Goal: Task Accomplishment & Management: Complete application form

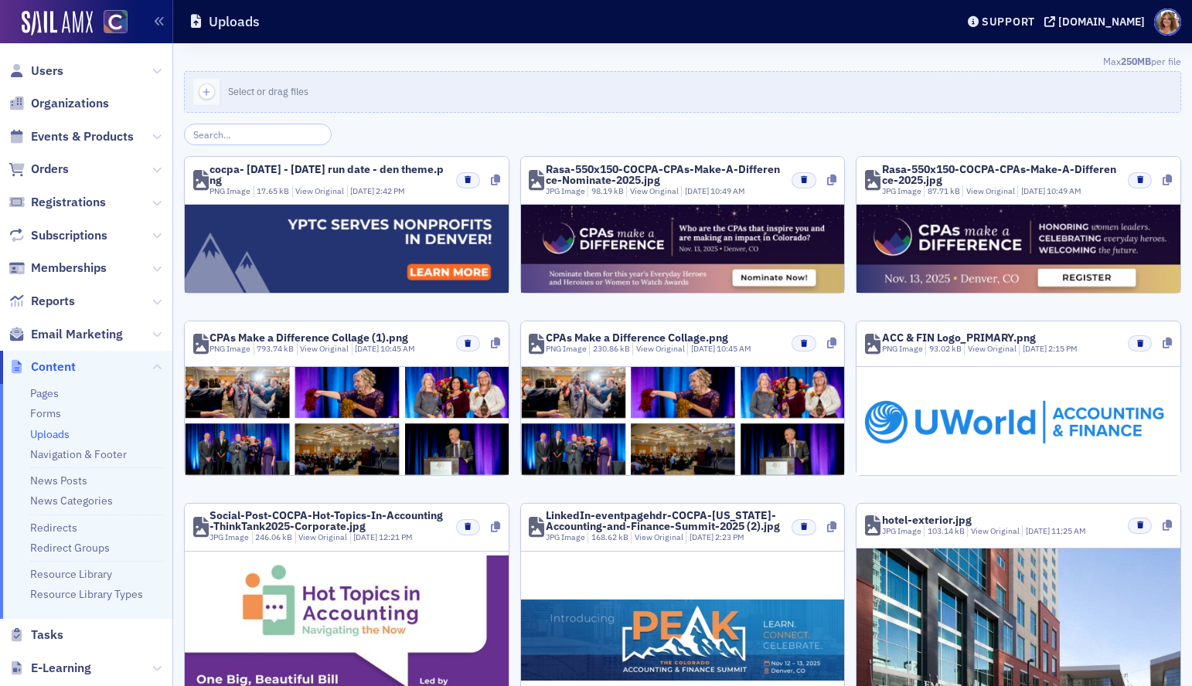
scroll to position [12, 0]
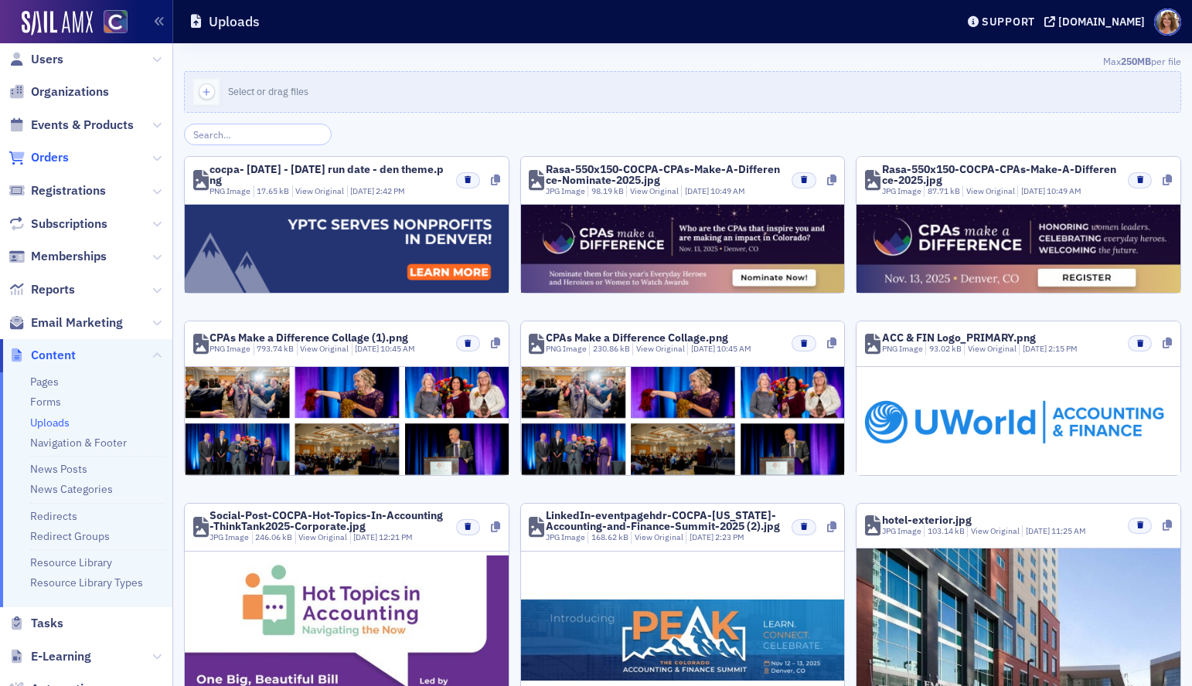
click at [53, 152] on span "Orders" at bounding box center [50, 157] width 38 height 17
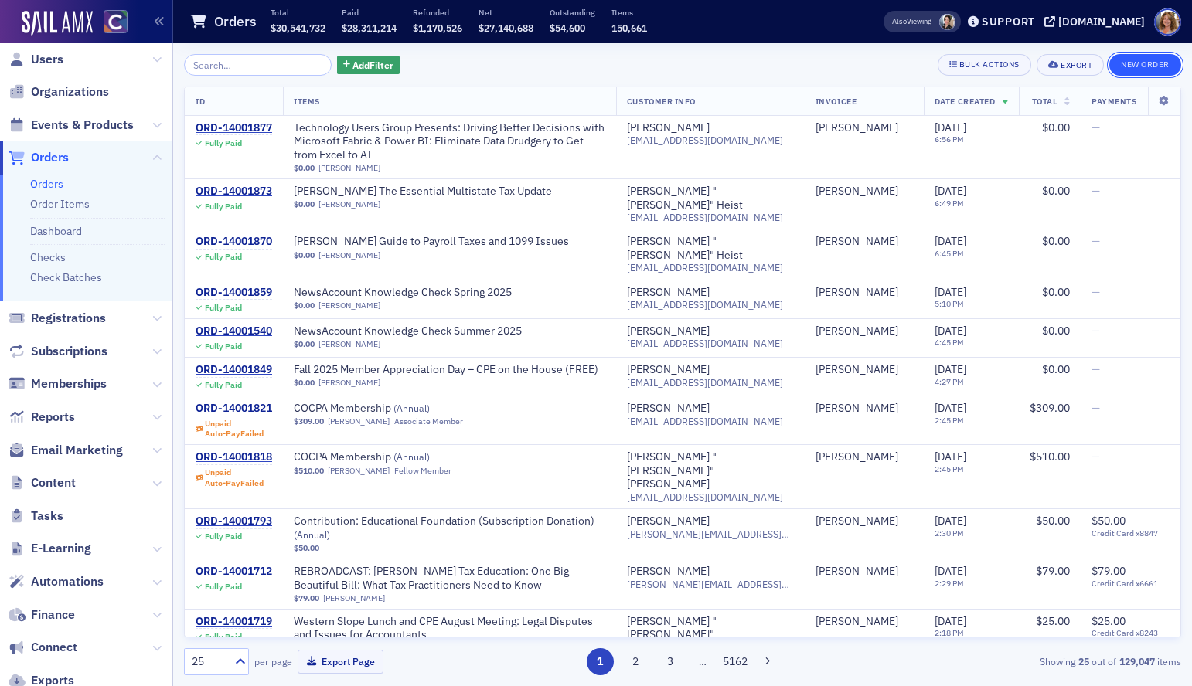
click at [1143, 58] on button "New Order" at bounding box center [1145, 65] width 72 height 22
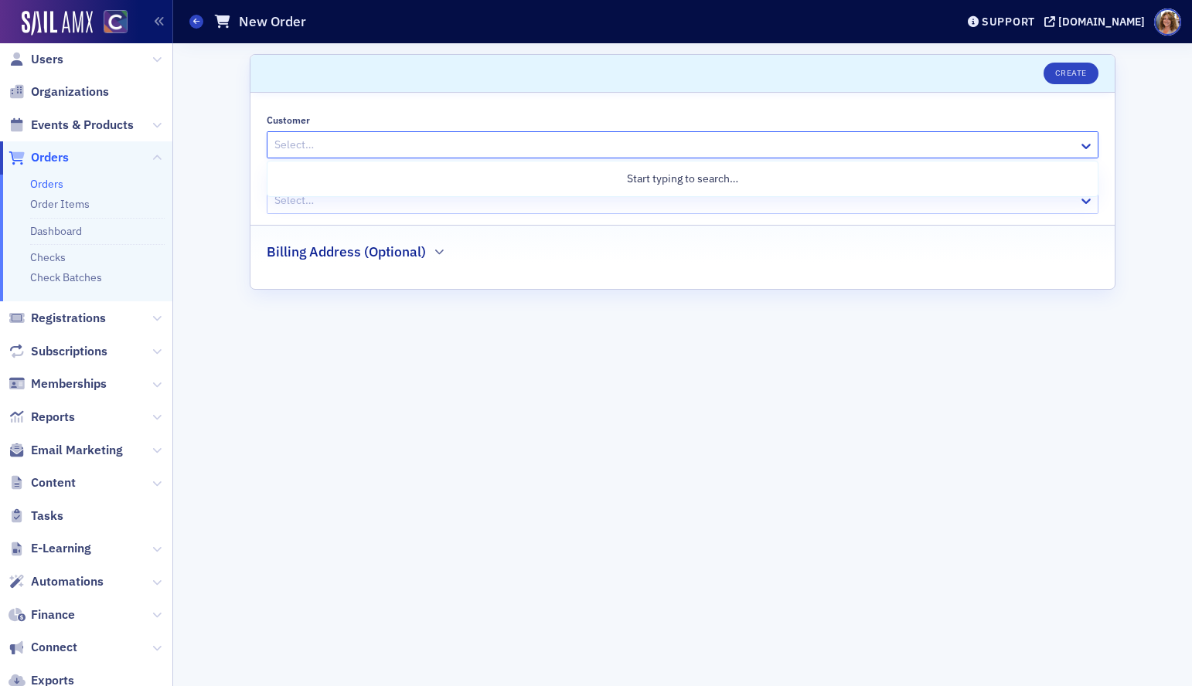
click at [546, 145] on div at bounding box center [675, 144] width 804 height 19
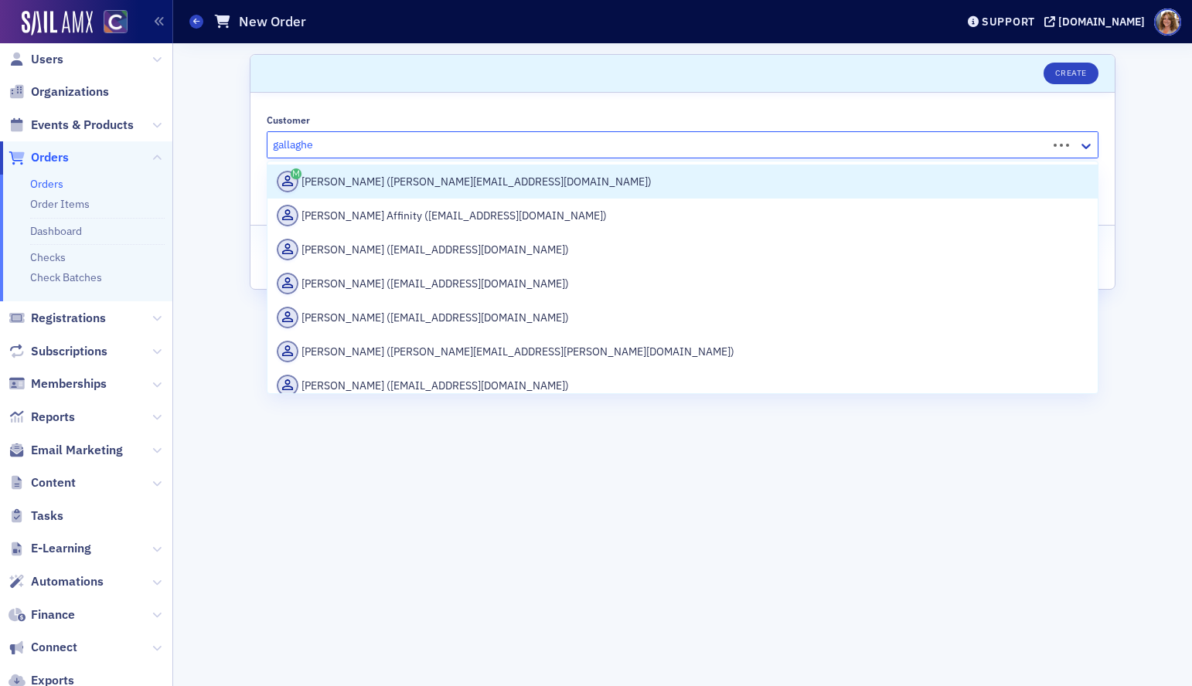
type input "[PERSON_NAME]"
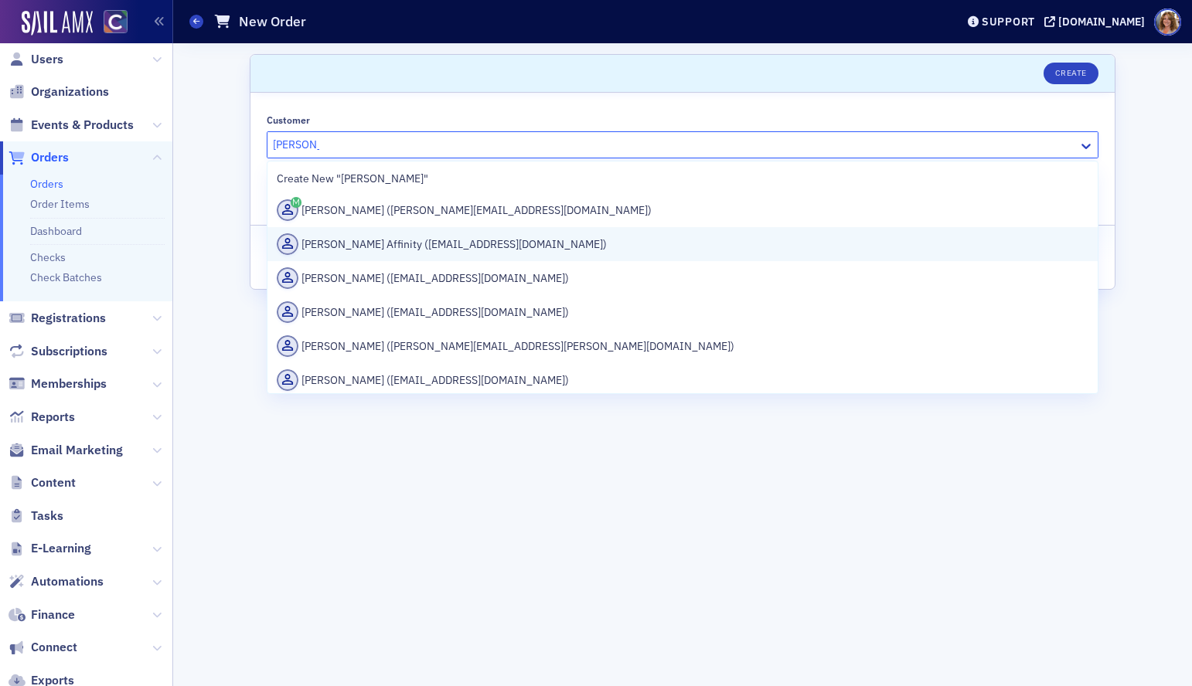
click at [492, 243] on div "[PERSON_NAME] Affinity ([EMAIL_ADDRESS][DOMAIN_NAME])" at bounding box center [682, 244] width 811 height 22
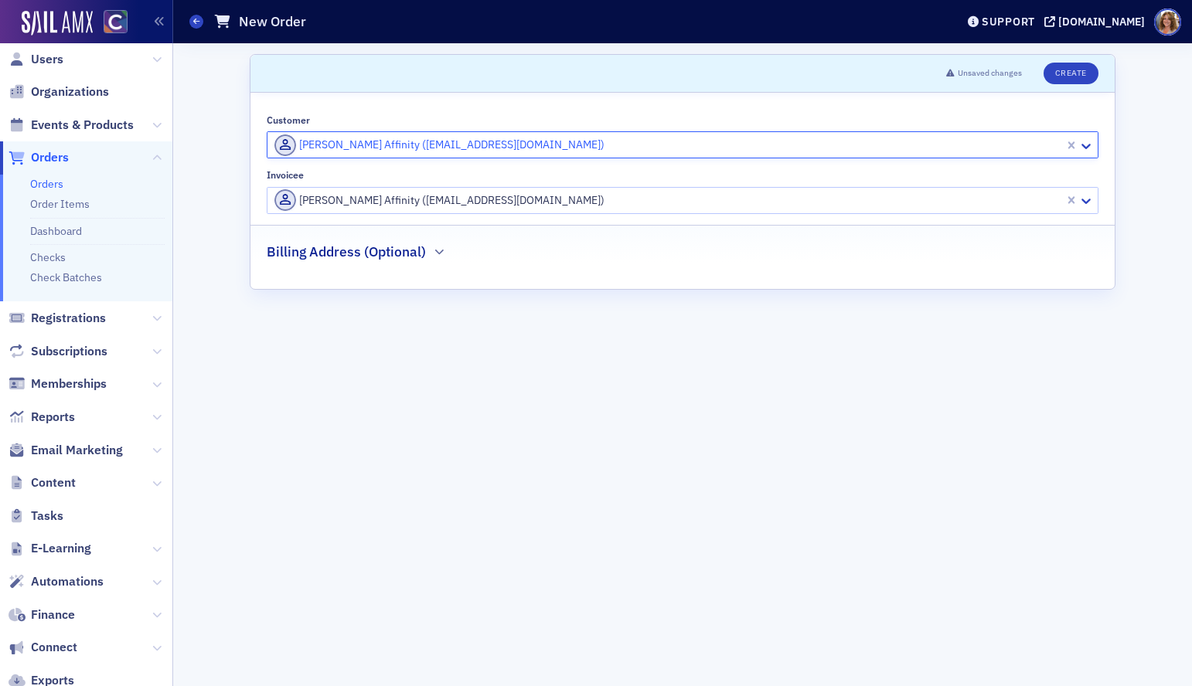
click at [543, 195] on div at bounding box center [668, 200] width 790 height 19
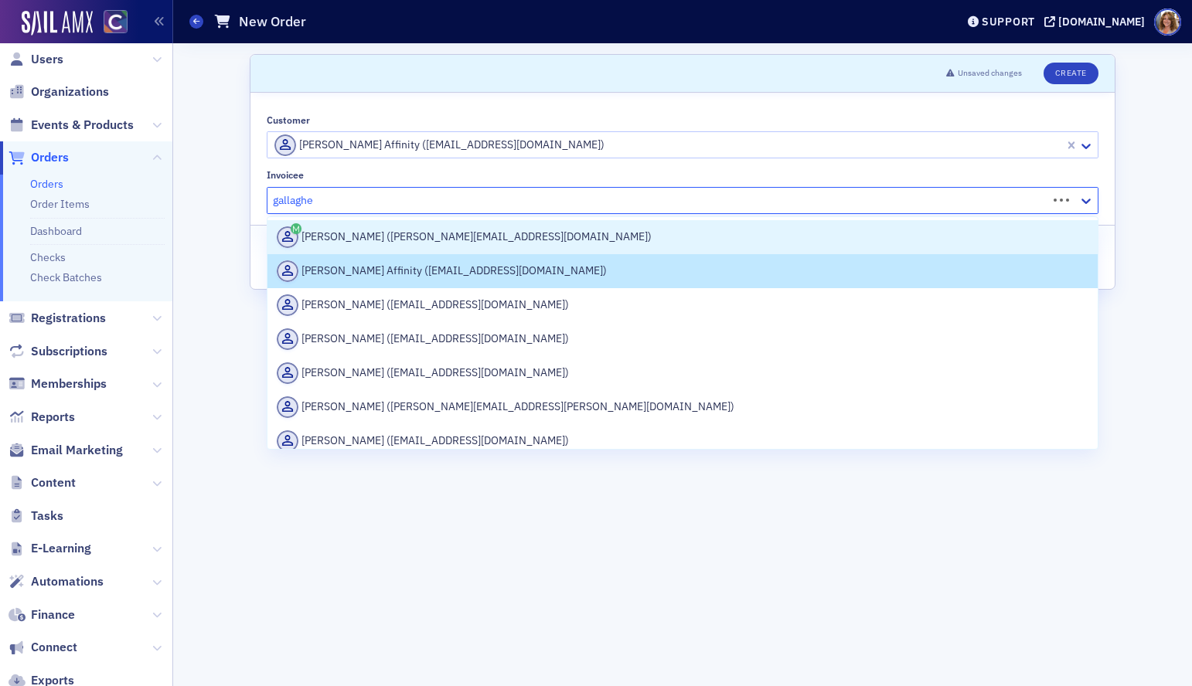
type input "[PERSON_NAME]"
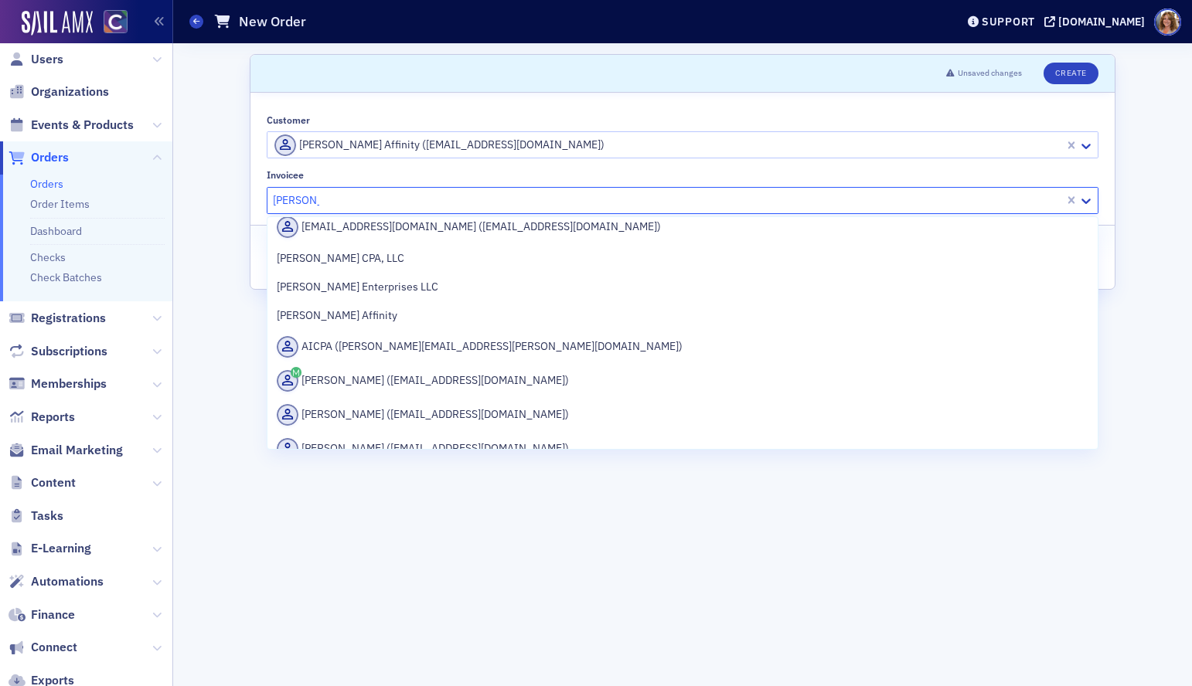
scroll to position [399, 0]
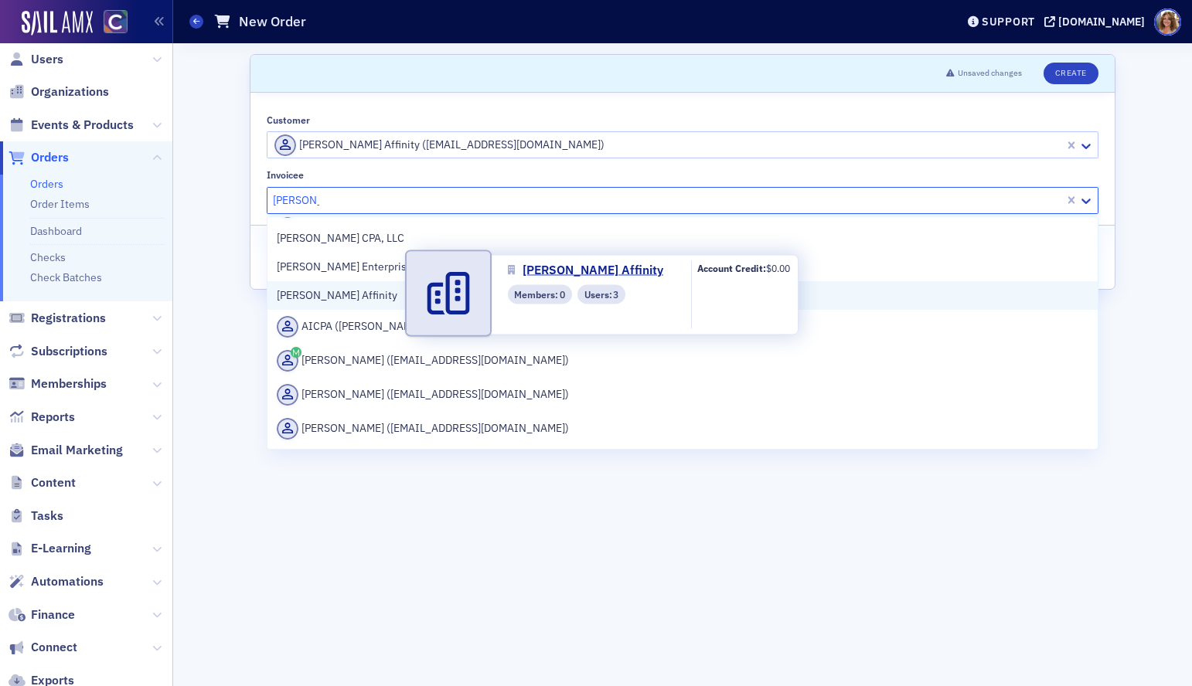
click at [352, 294] on span "[PERSON_NAME] Affinity" at bounding box center [347, 296] width 141 height 16
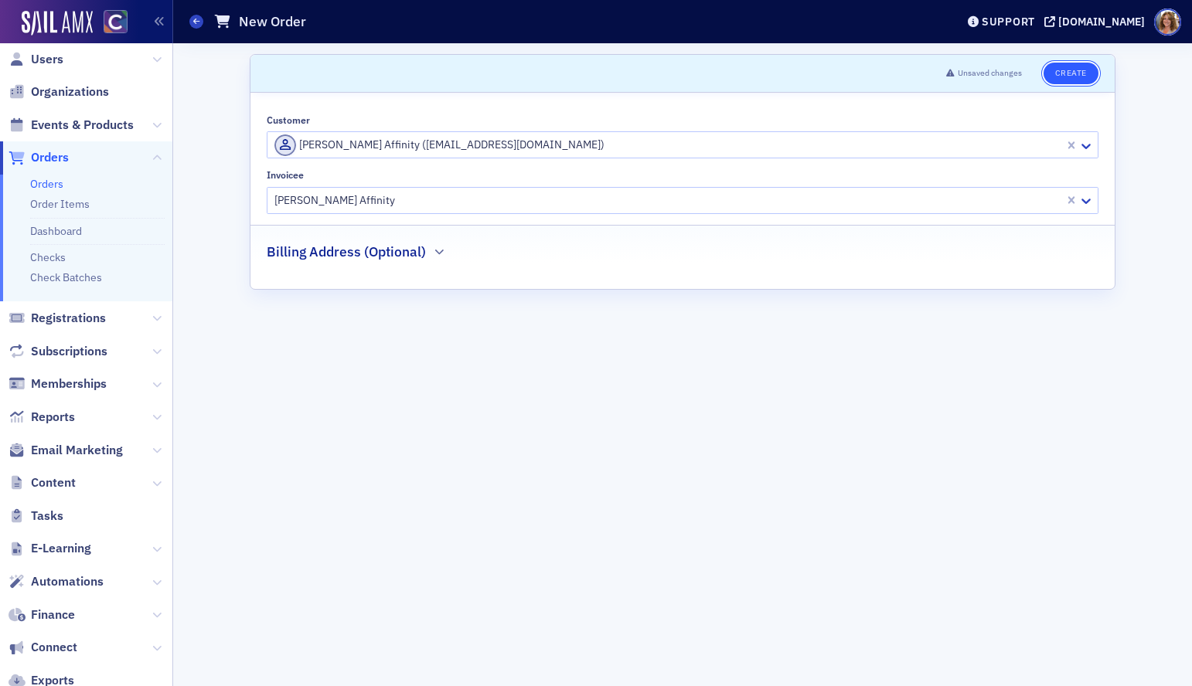
click at [1077, 70] on button "Create" at bounding box center [1070, 74] width 55 height 22
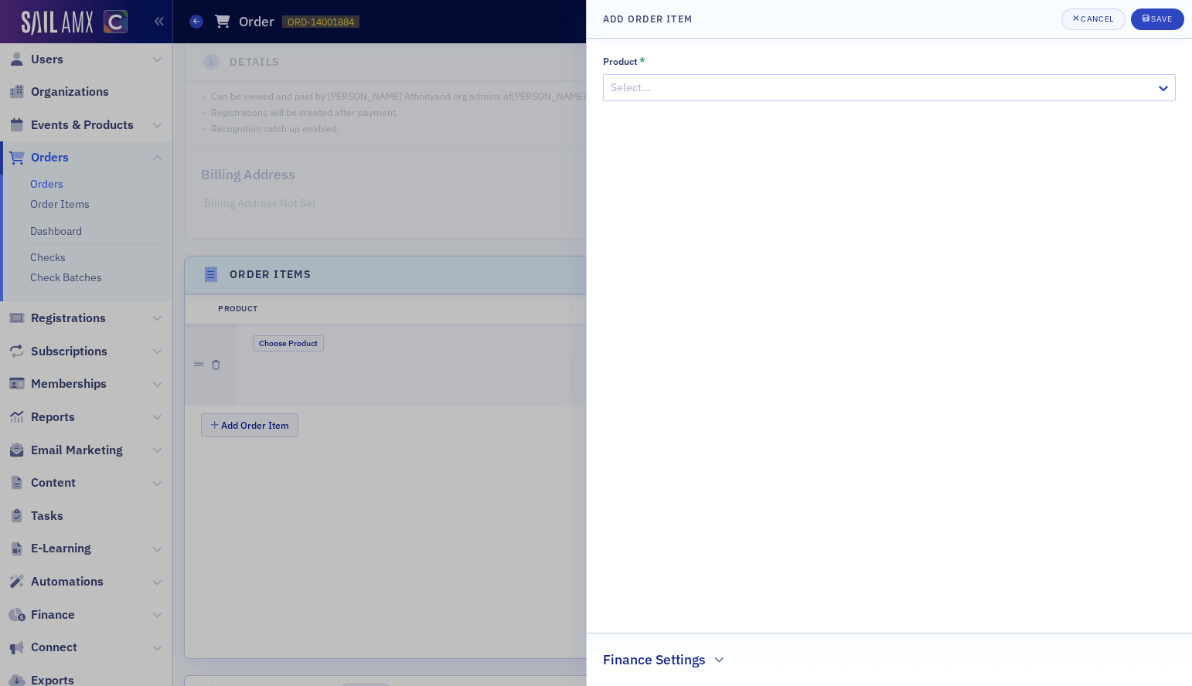
scroll to position [376, 0]
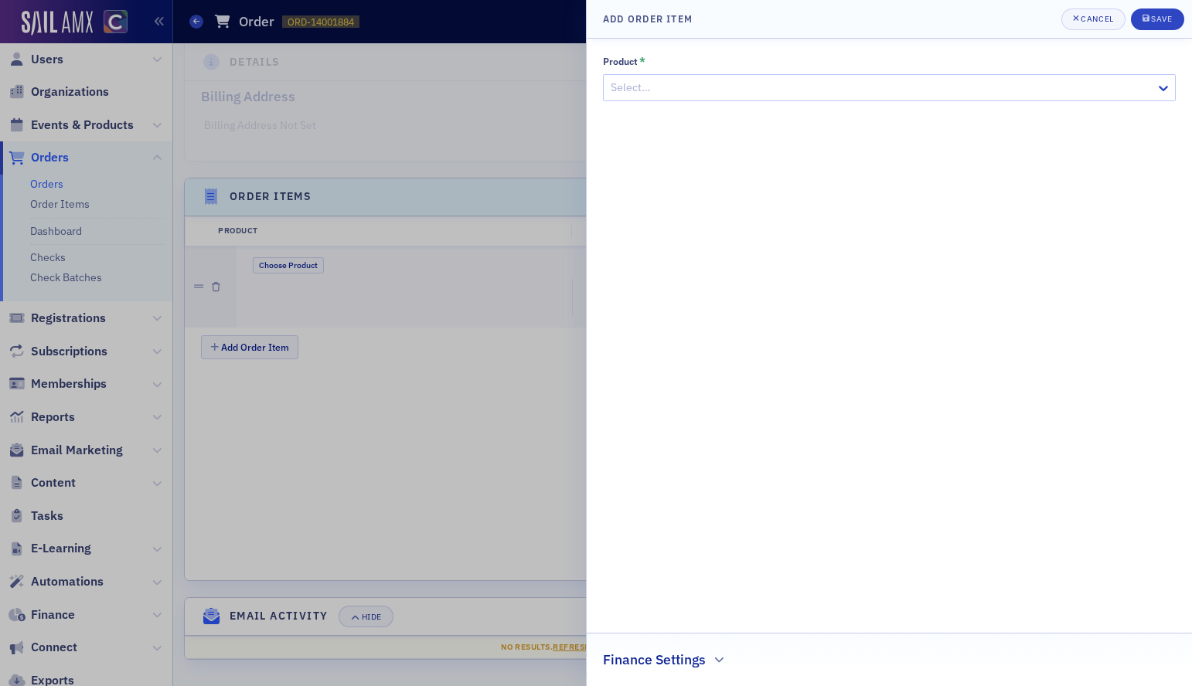
click at [995, 92] on div at bounding box center [881, 87] width 545 height 19
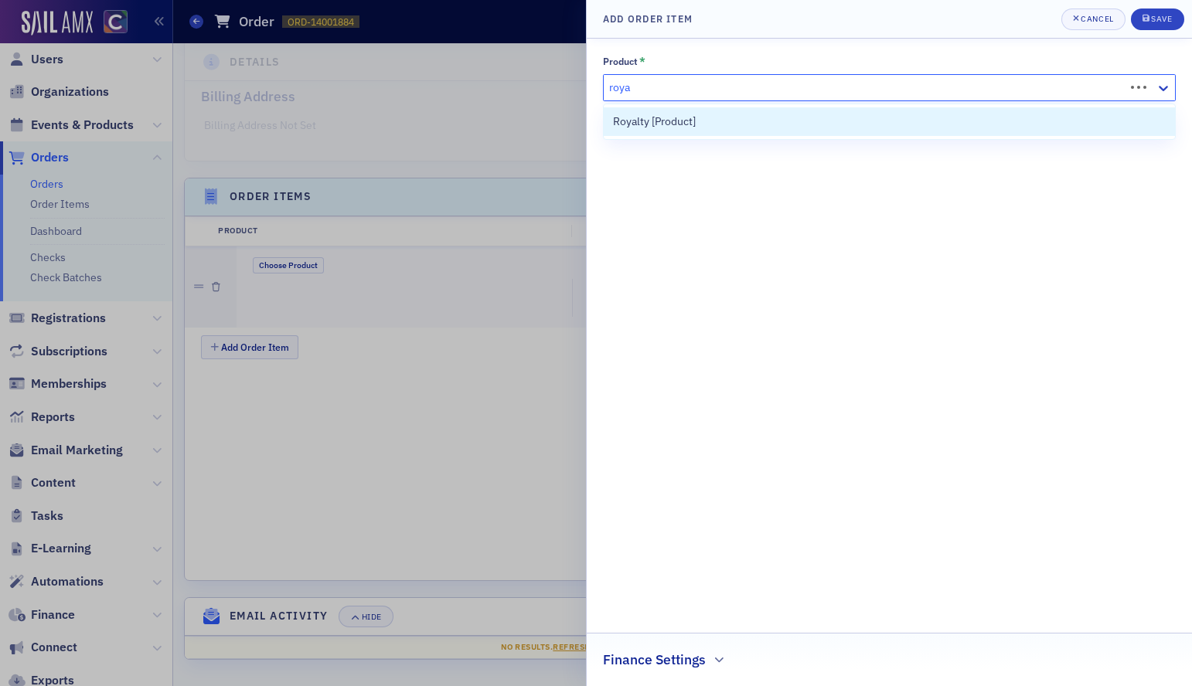
type input "royal"
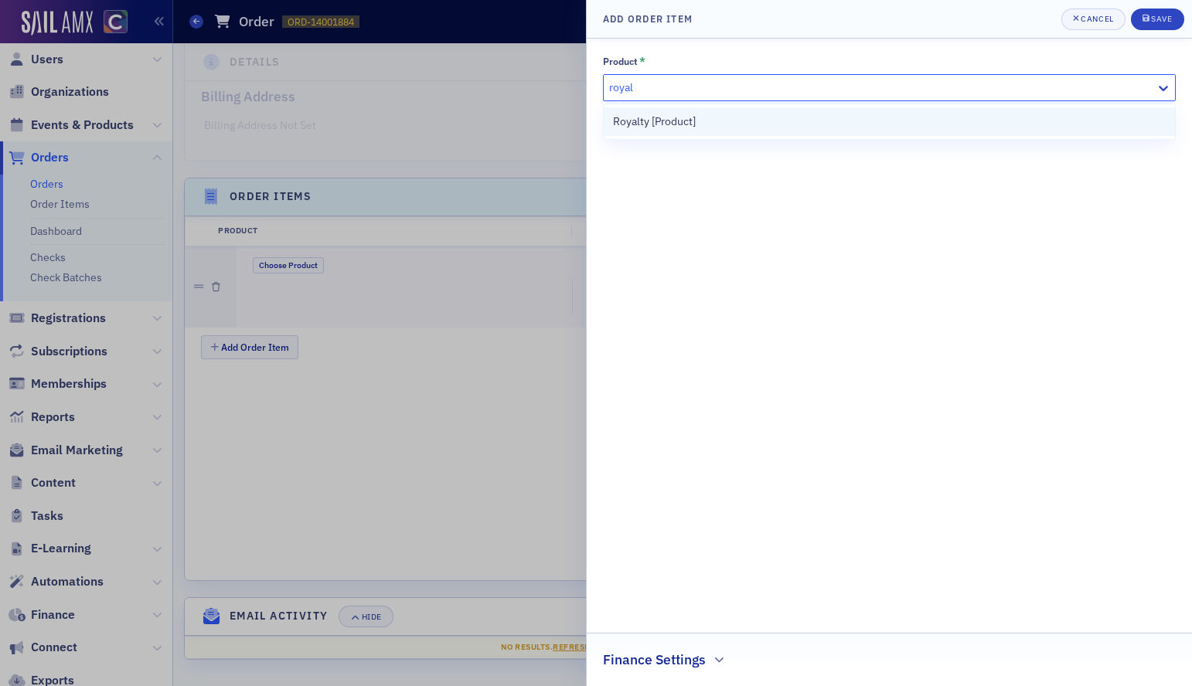
click at [995, 119] on div "Royalty [Product]" at bounding box center [889, 122] width 553 height 16
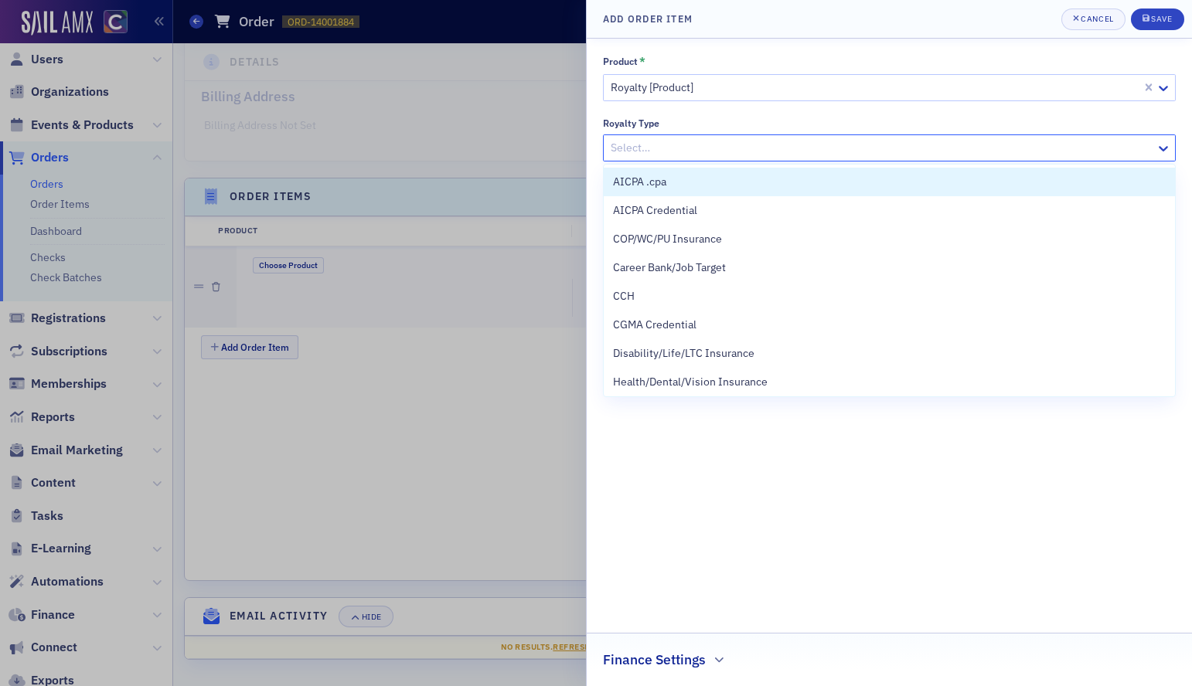
click at [694, 148] on div at bounding box center [881, 147] width 545 height 19
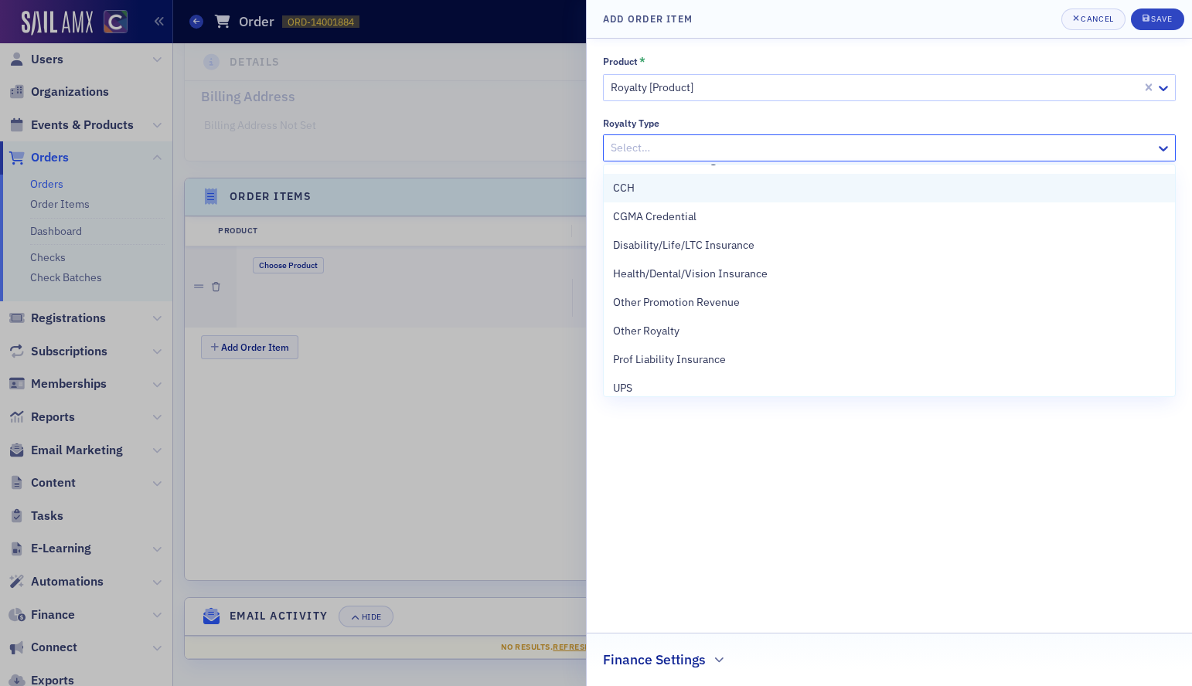
scroll to position [110, 0]
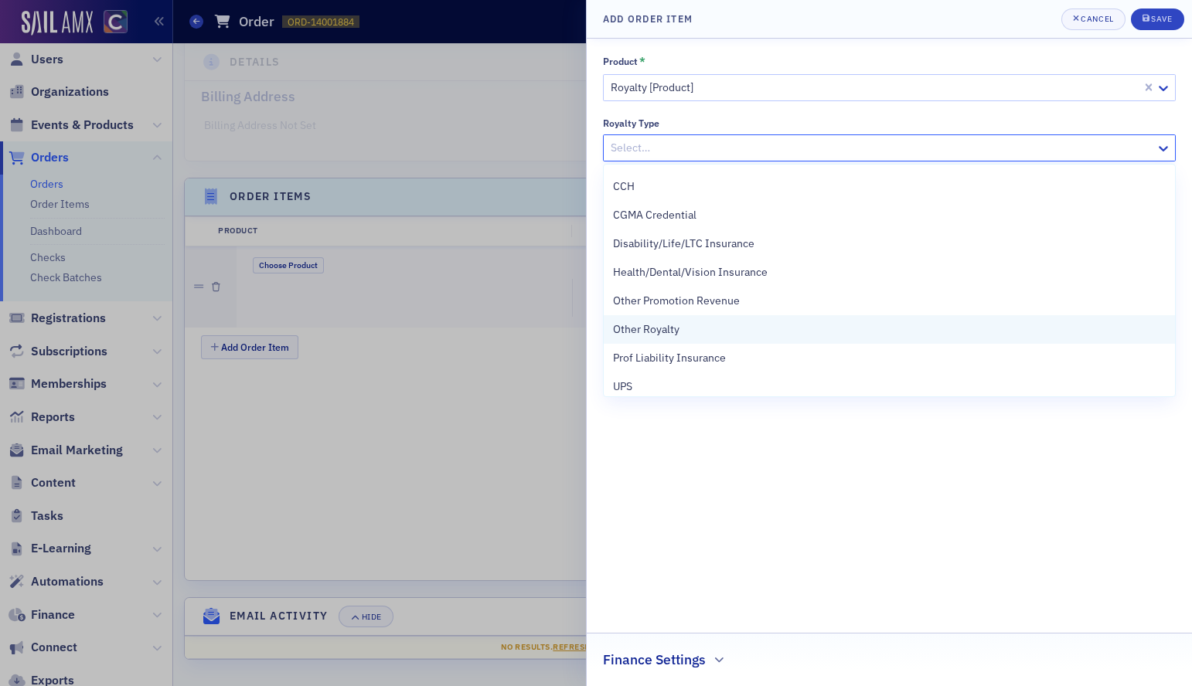
click at [659, 326] on span "Other Royalty" at bounding box center [646, 330] width 66 height 16
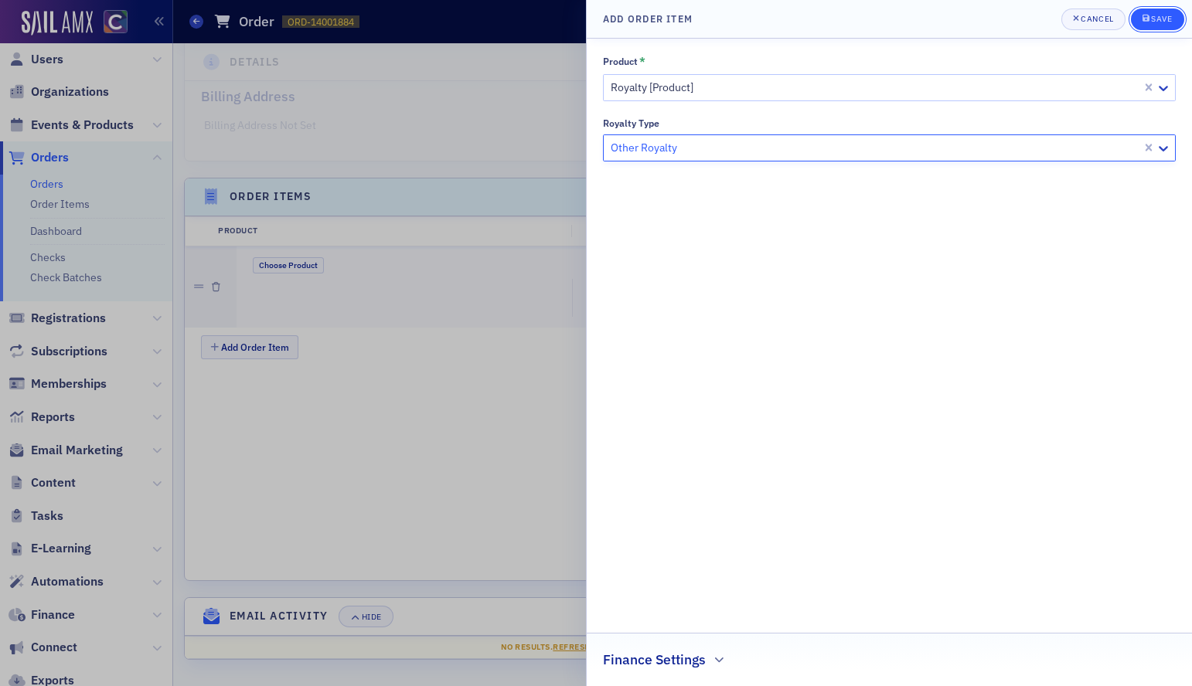
click at [1161, 22] on div "Save" at bounding box center [1161, 19] width 21 height 9
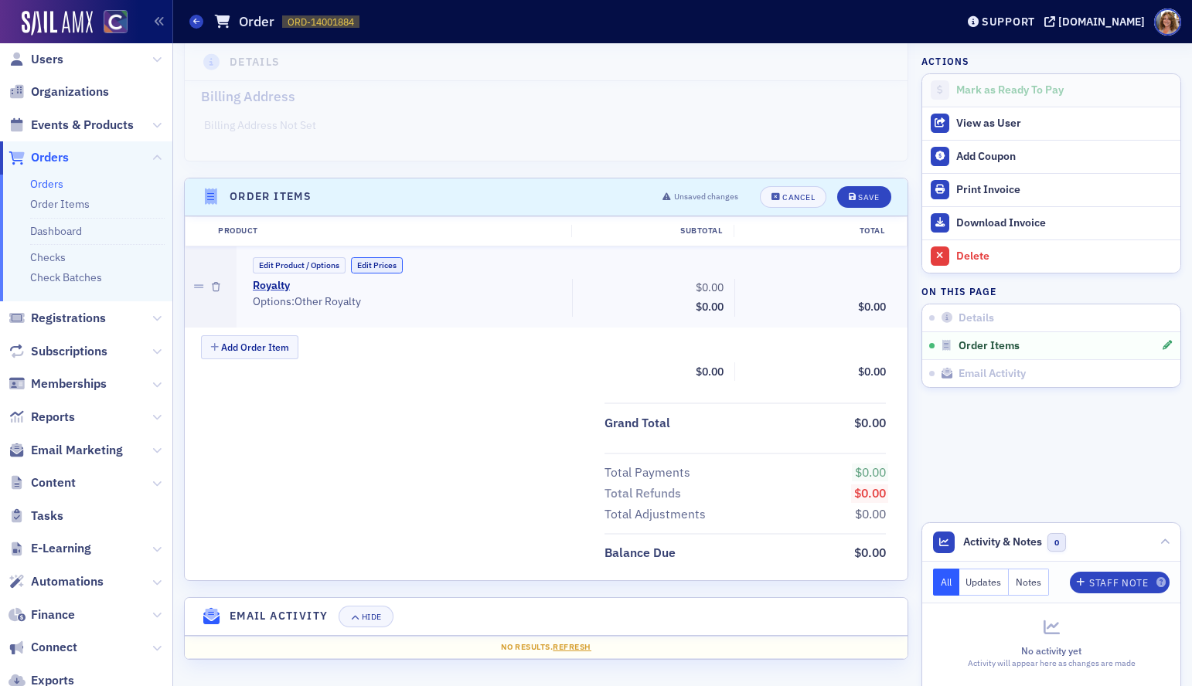
click at [376, 264] on button "Edit Prices" at bounding box center [377, 265] width 52 height 16
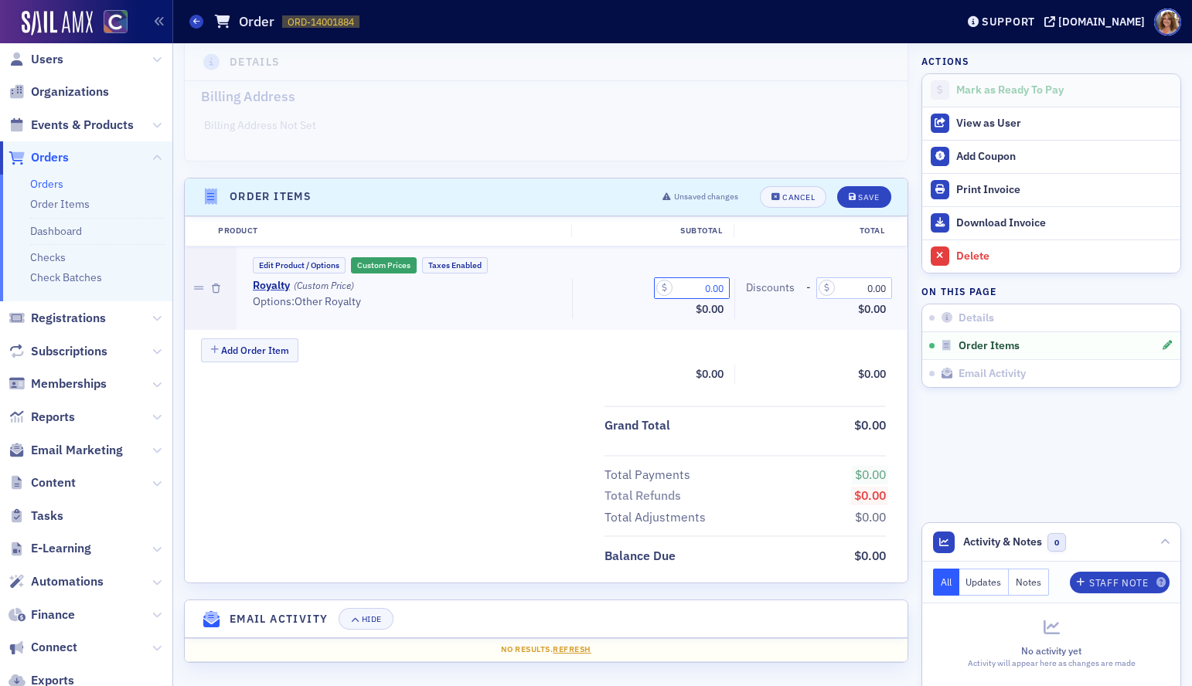
drag, startPoint x: 724, startPoint y: 288, endPoint x: 680, endPoint y: 287, distance: 44.1
click at [680, 287] on input "0.00" at bounding box center [692, 288] width 76 height 22
type input "37.97"
click at [864, 195] on div "Save" at bounding box center [868, 197] width 21 height 9
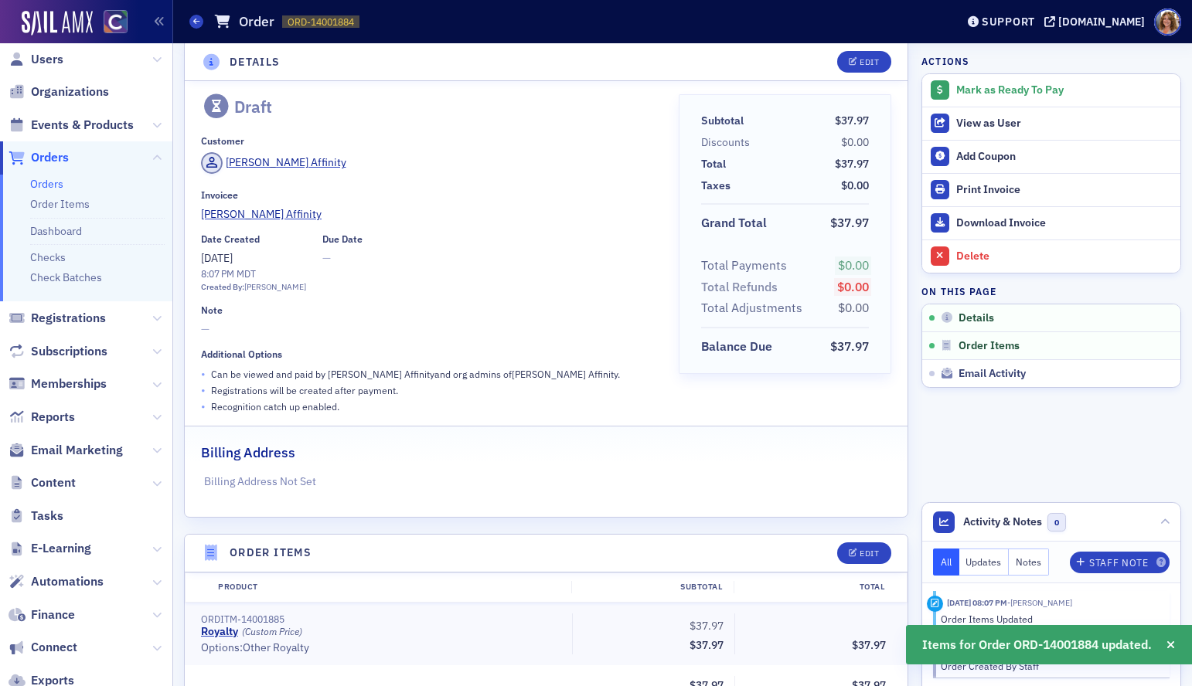
scroll to position [0, 0]
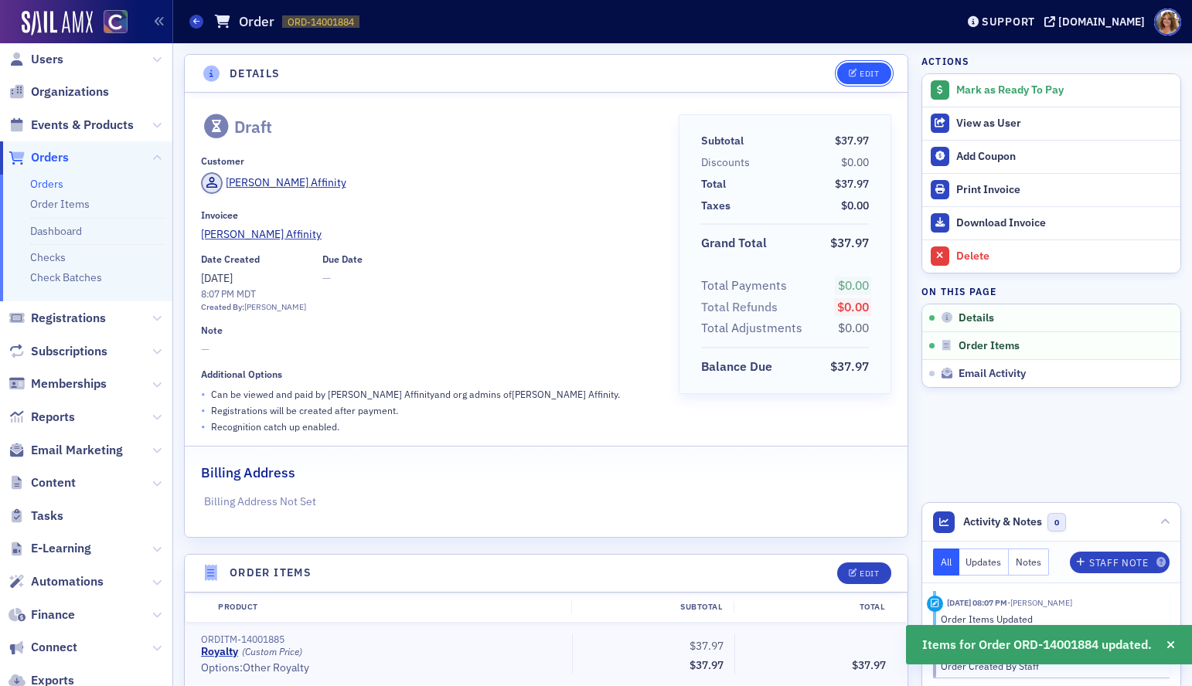
click at [863, 70] on div "Edit" at bounding box center [868, 74] width 19 height 9
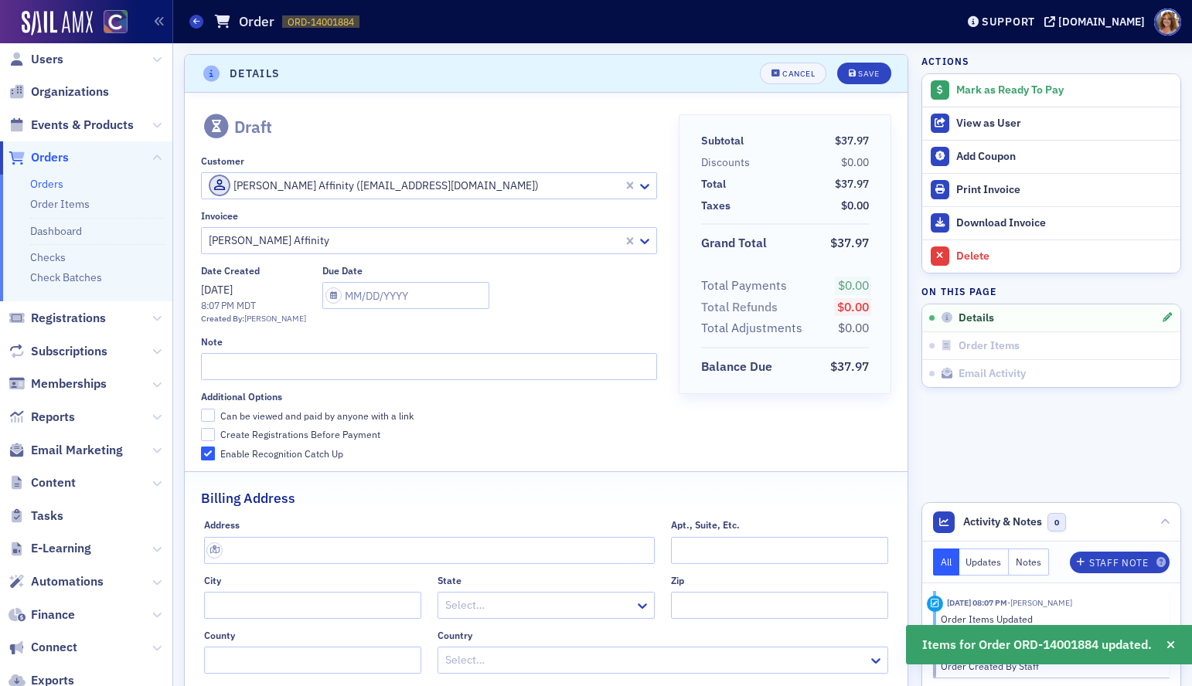
scroll to position [3, 0]
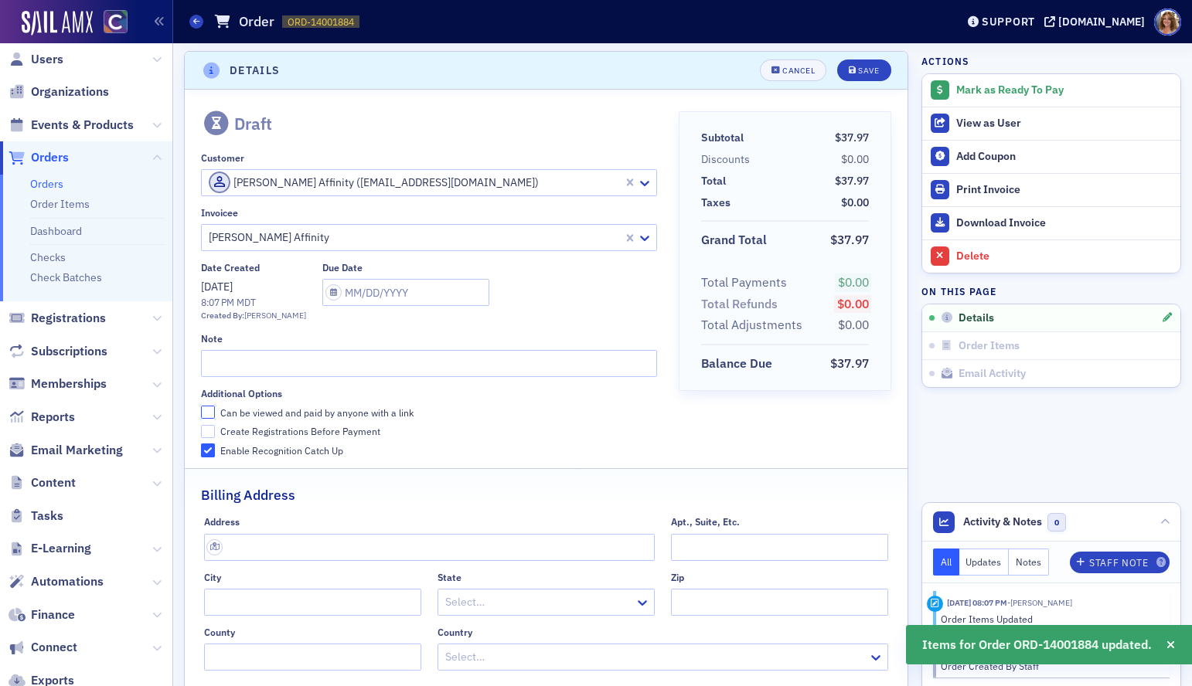
click at [206, 410] on input "Can be viewed and paid by anyone with a link" at bounding box center [208, 413] width 14 height 14
checkbox input "true"
click at [233, 365] on input "text" at bounding box center [429, 363] width 456 height 27
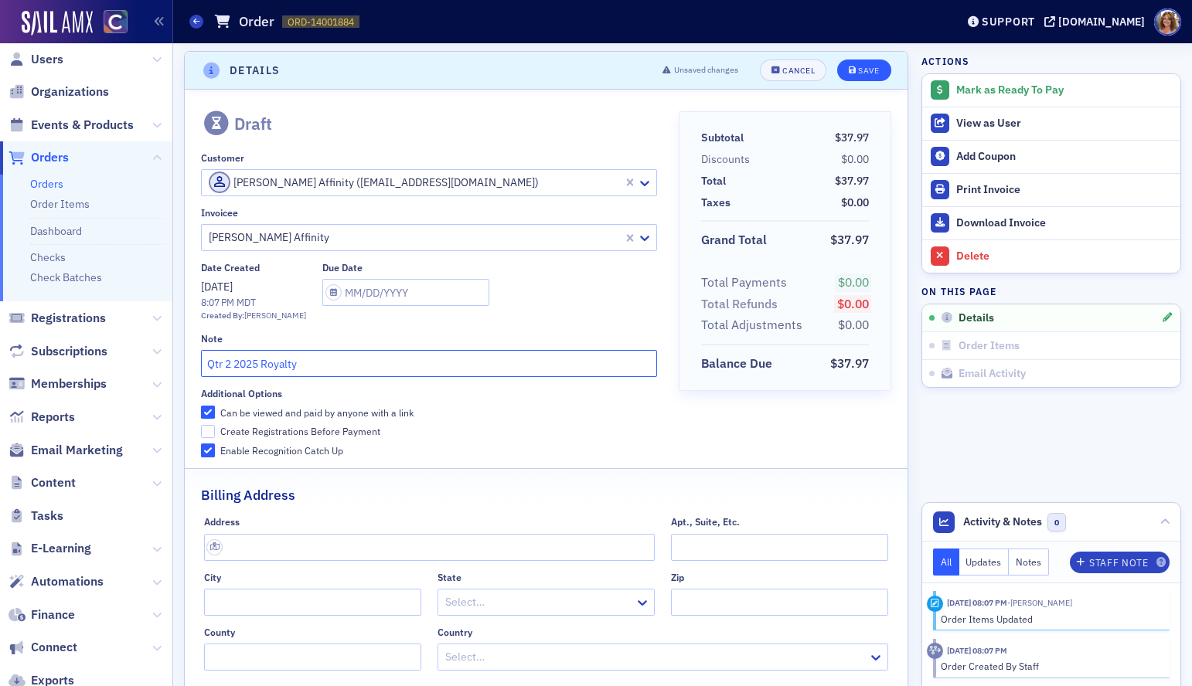
type input "Qtr 2 2025 Royalty"
click at [872, 72] on div "Save" at bounding box center [868, 70] width 21 height 9
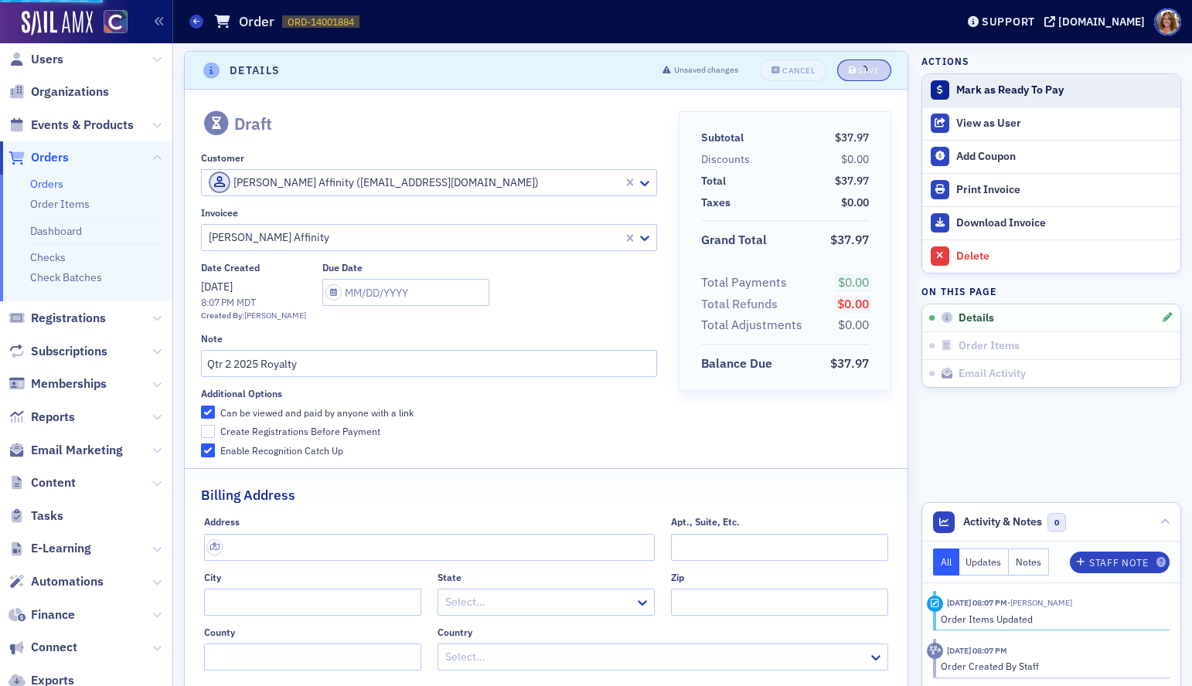
click at [978, 90] on div "Mark as Ready To Pay" at bounding box center [1064, 90] width 216 height 14
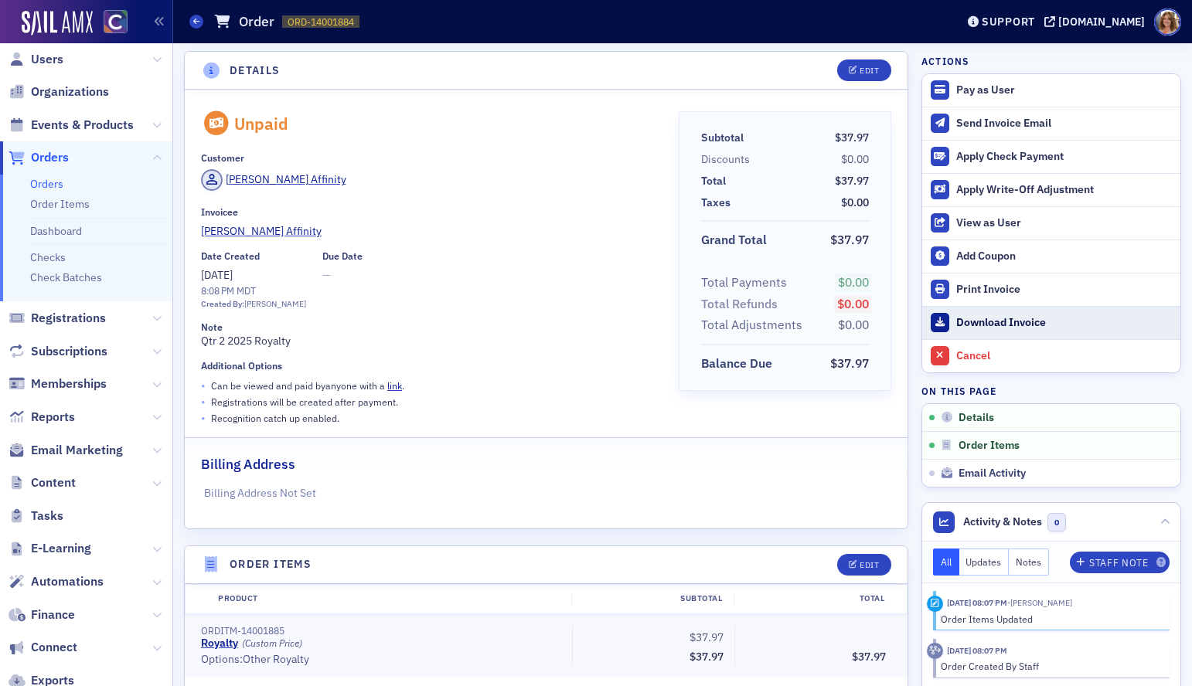
click at [1005, 322] on div "Download Invoice" at bounding box center [1064, 323] width 216 height 14
click at [57, 157] on span "Orders" at bounding box center [50, 157] width 38 height 17
